Goal: Navigation & Orientation: Find specific page/section

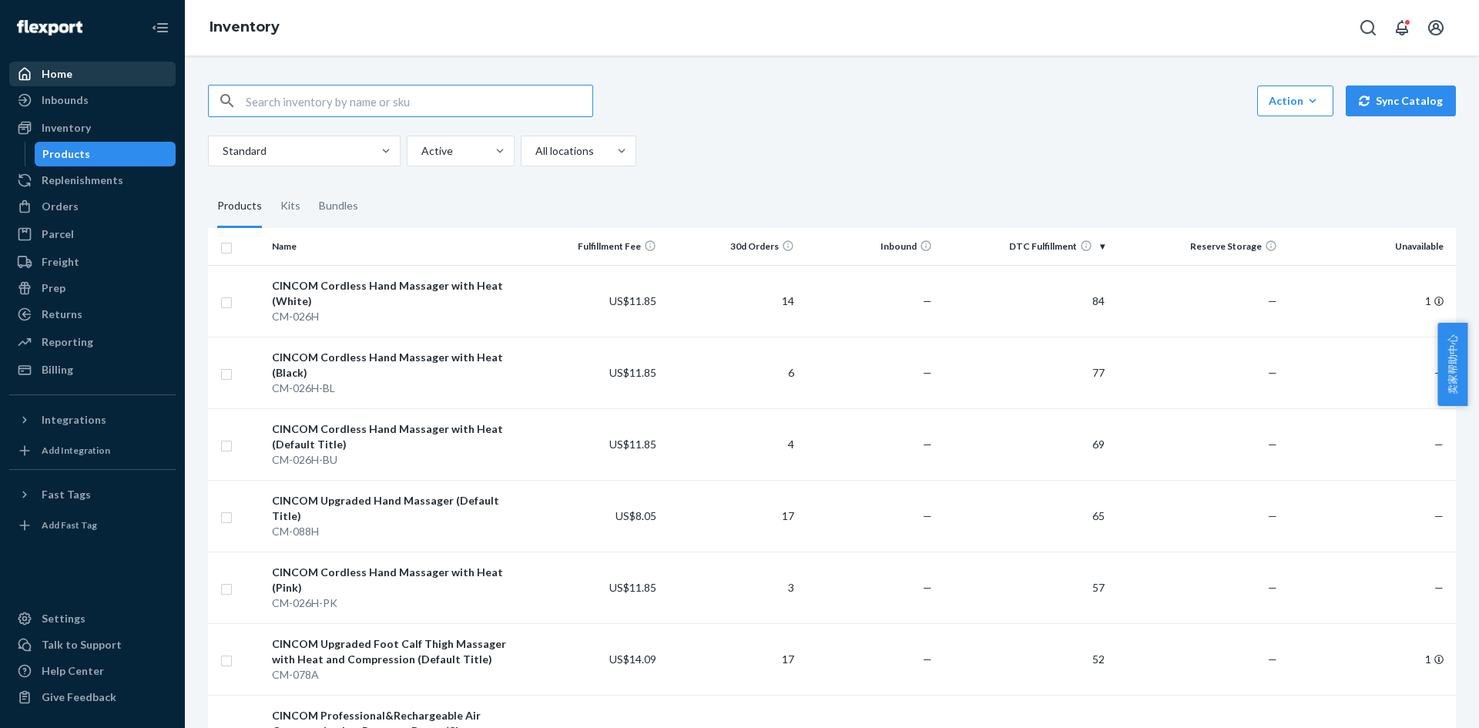
click at [94, 74] on div "Home" at bounding box center [92, 74] width 163 height 22
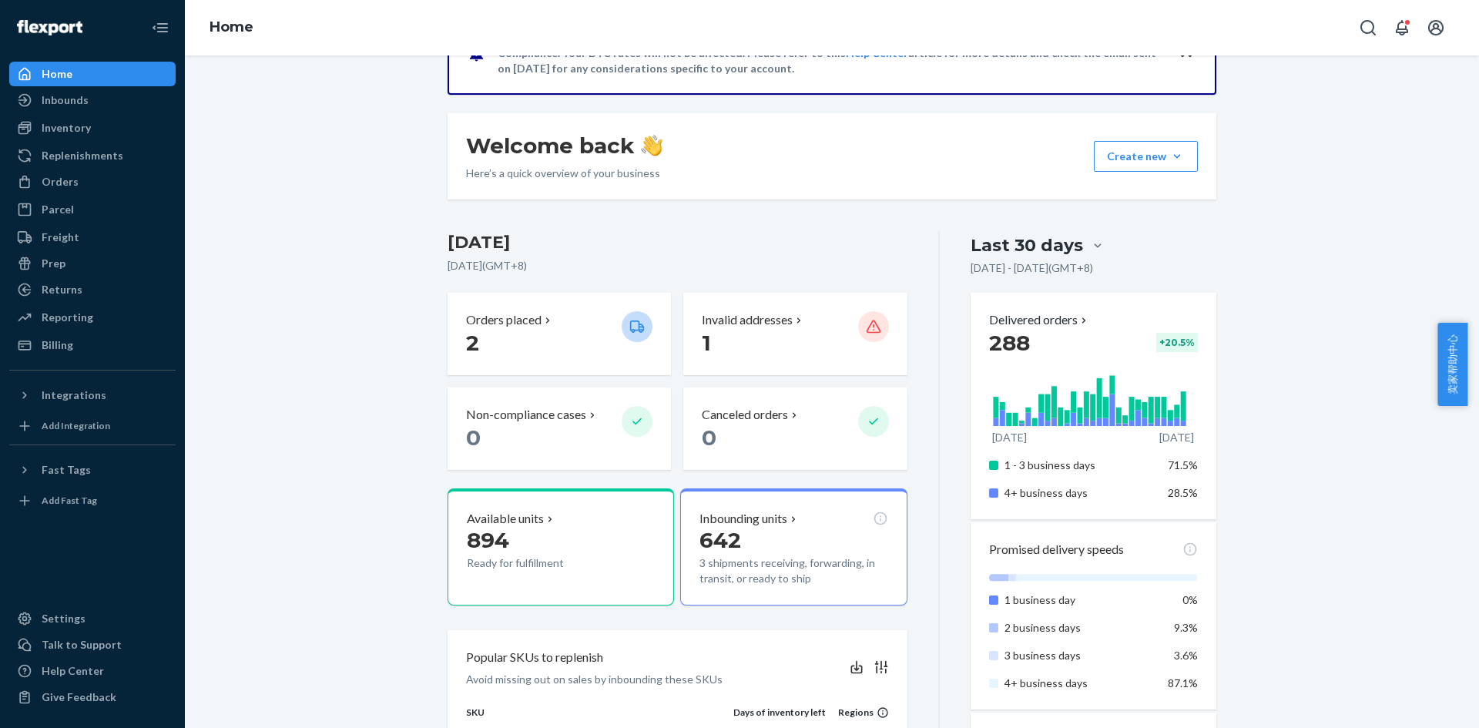
scroll to position [308, 0]
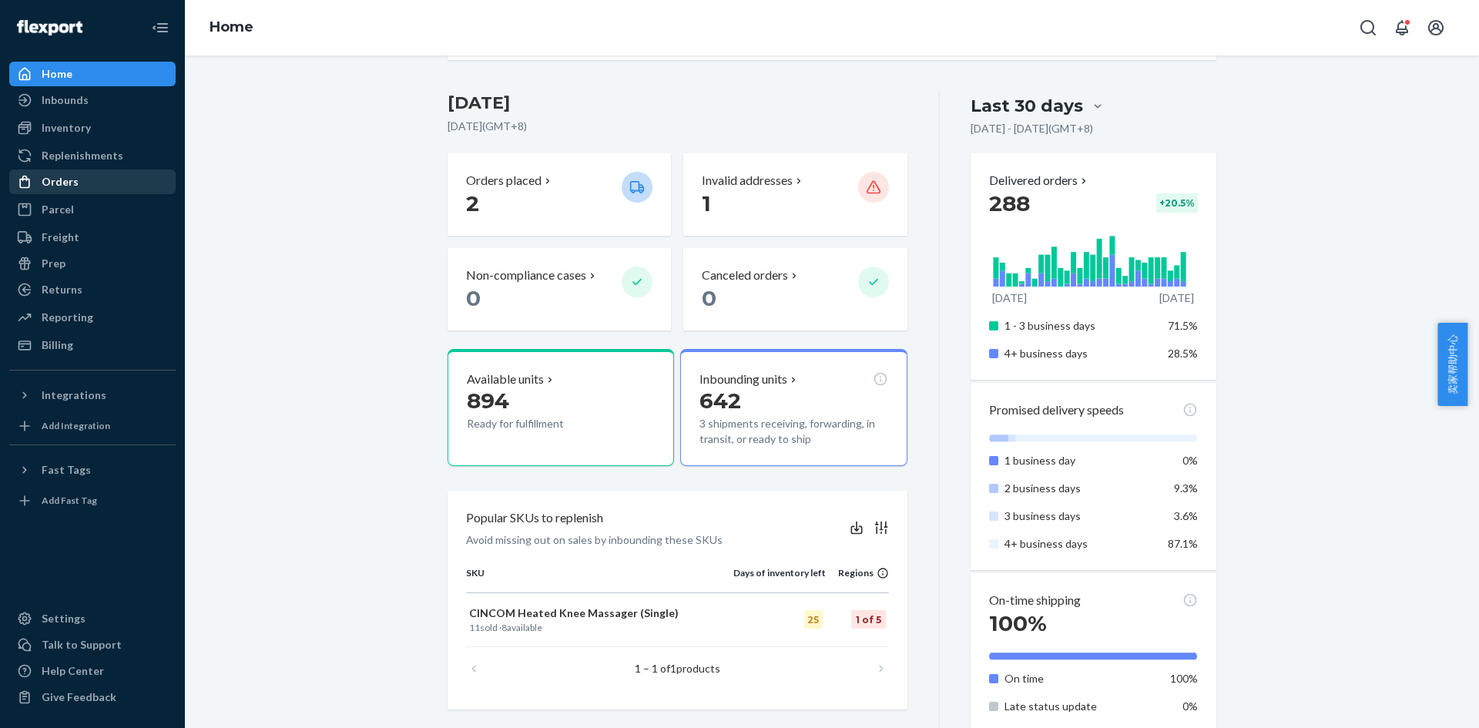
click at [89, 174] on div "Orders" at bounding box center [92, 182] width 163 height 22
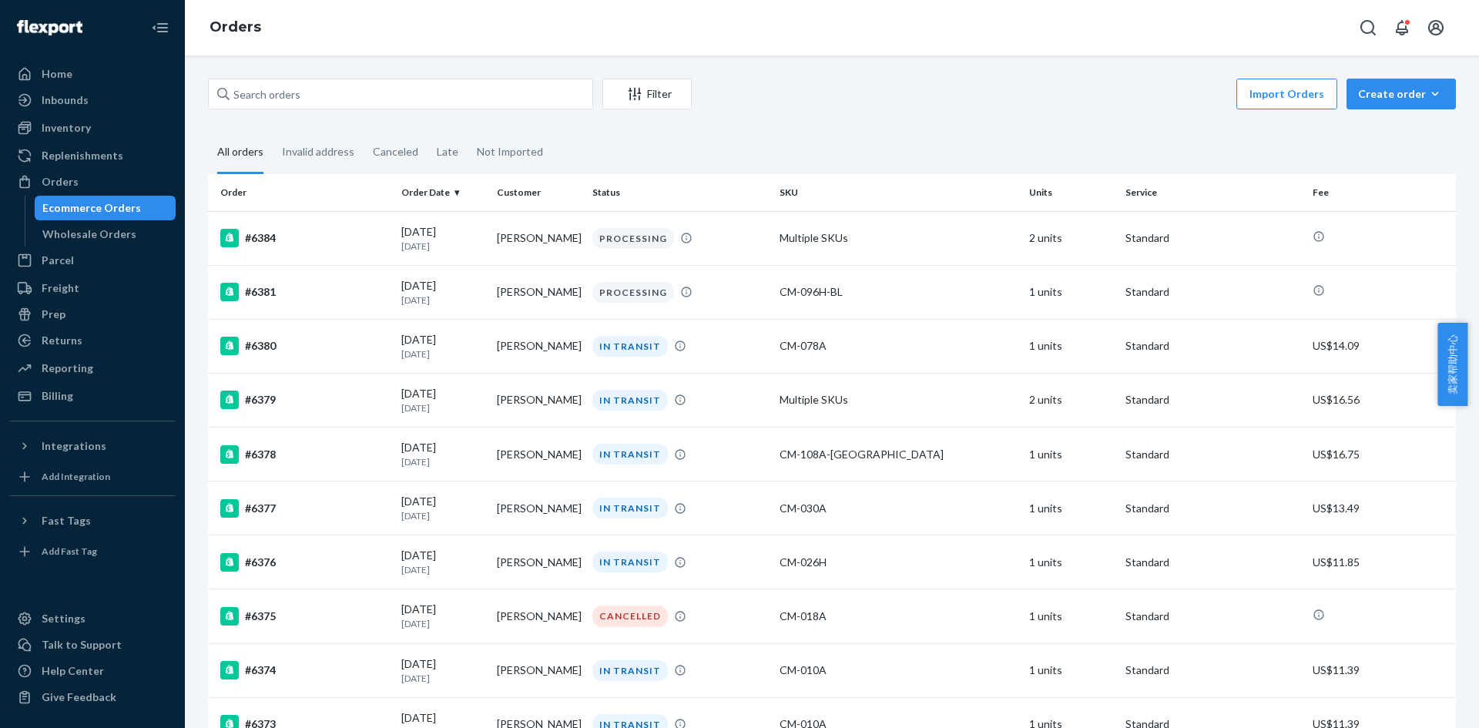
drag, startPoint x: 1129, startPoint y: 99, endPoint x: 1129, endPoint y: 124, distance: 24.7
click at [1129, 99] on div "Import Orders Create order Ecommerce order Removal order" at bounding box center [1078, 96] width 755 height 35
click at [827, 95] on div "Import Orders Create order Ecommerce order Removal order" at bounding box center [1078, 96] width 755 height 35
click at [89, 136] on div "Inventory" at bounding box center [92, 128] width 163 height 22
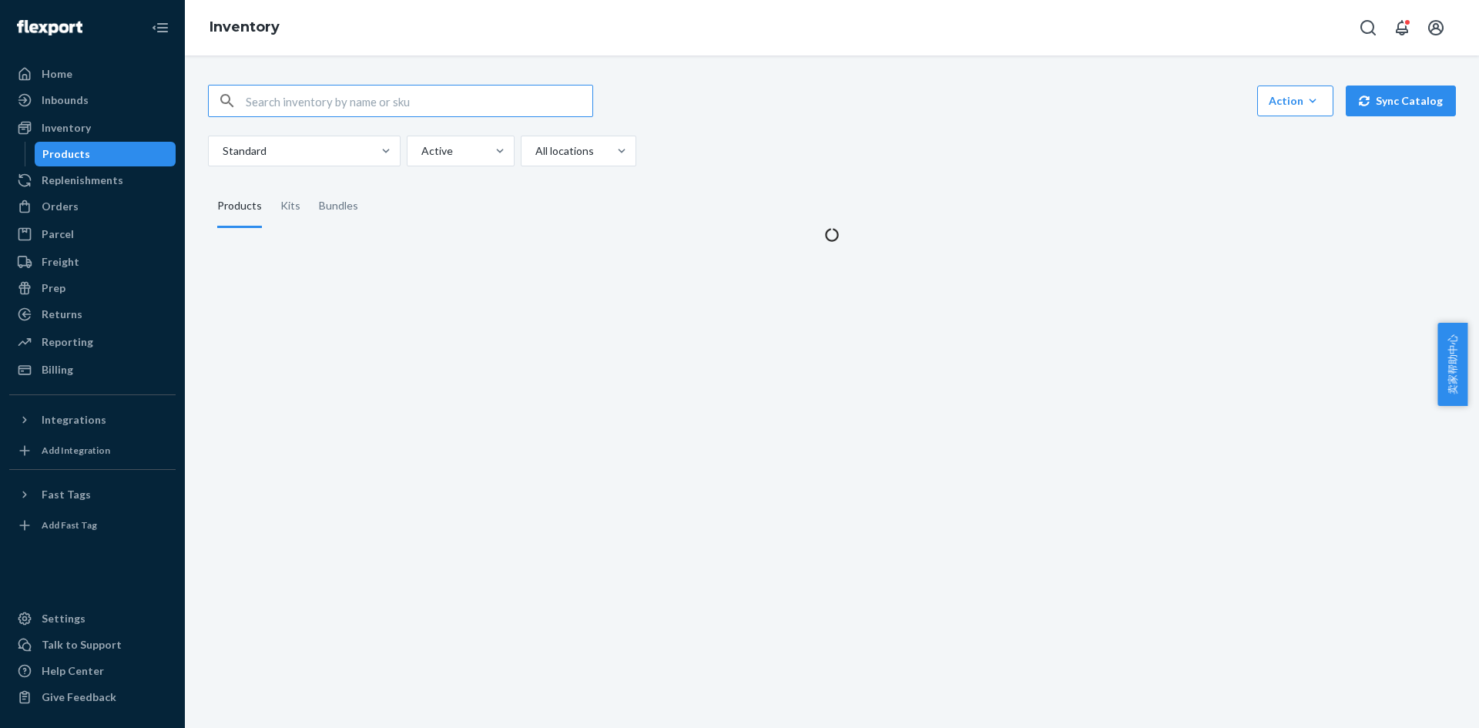
click at [772, 122] on div "Action Create product Create kit or bundle Bulk create products Bulk update pro…" at bounding box center [832, 126] width 1248 height 82
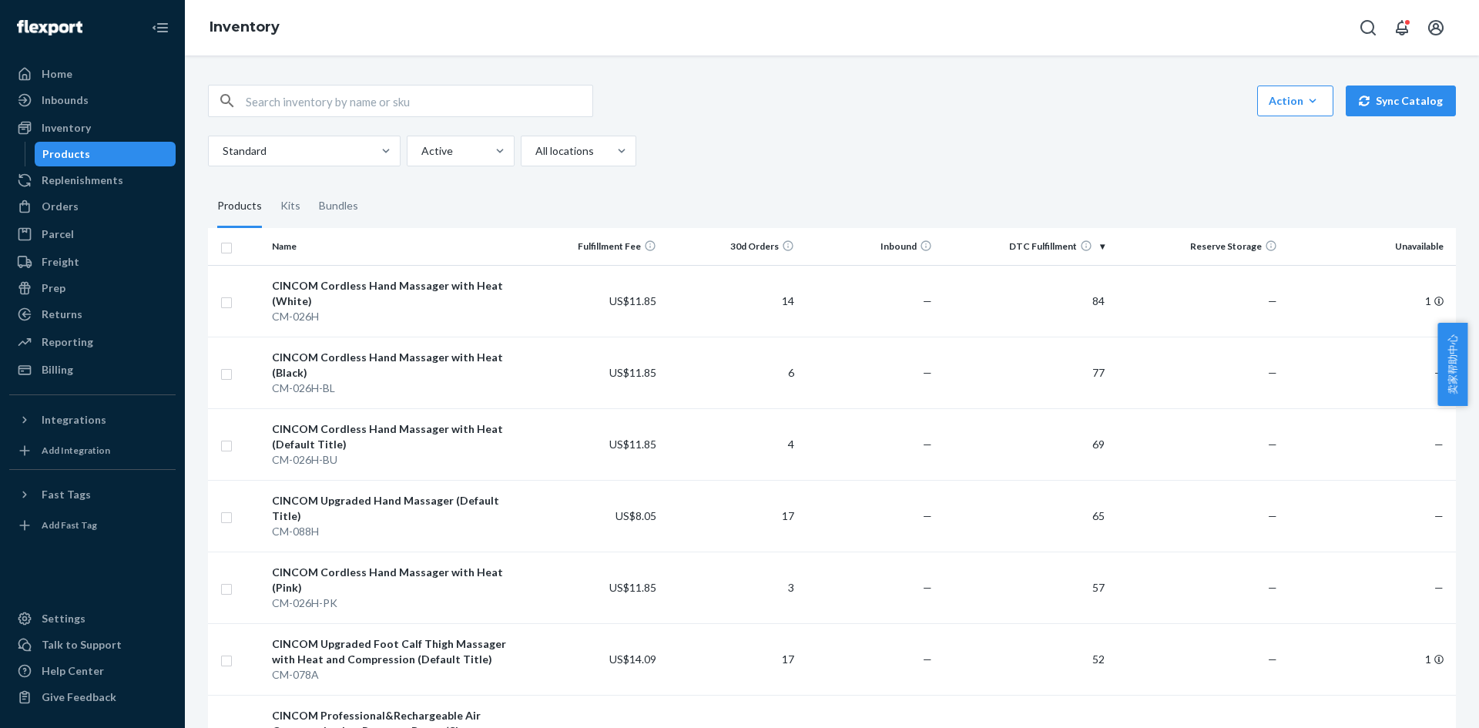
click at [879, 129] on div "Action Create product Create kit or bundle Bulk create products Bulk update pro…" at bounding box center [832, 126] width 1248 height 82
click at [804, 146] on div "Standard Active All locations" at bounding box center [826, 151] width 1236 height 31
click at [855, 125] on div "Action Create product Create kit or bundle Bulk create products Bulk update pro…" at bounding box center [832, 126] width 1248 height 82
